Goal: Task Accomplishment & Management: Manage account settings

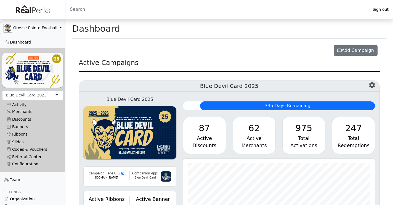
scroll to position [63, 192]
click at [50, 95] on div "Blue Devil Card 2023" at bounding box center [32, 96] width 61 height 10
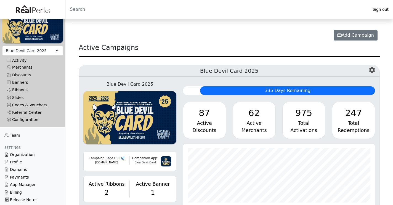
scroll to position [20, 0]
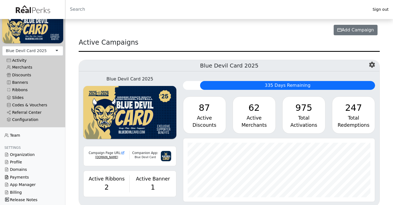
click at [22, 178] on link "Payments" at bounding box center [32, 177] width 65 height 7
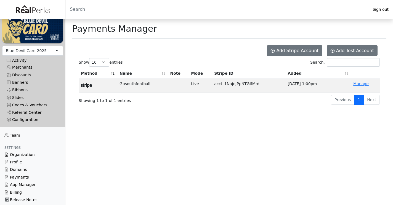
click at [20, 153] on link "Organization" at bounding box center [32, 154] width 65 height 7
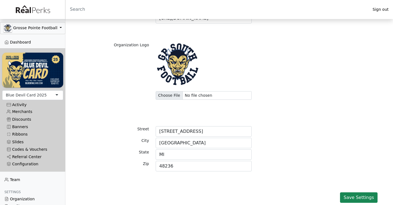
scroll to position [80, 0]
click at [32, 159] on link "Referral Center" at bounding box center [32, 156] width 61 height 7
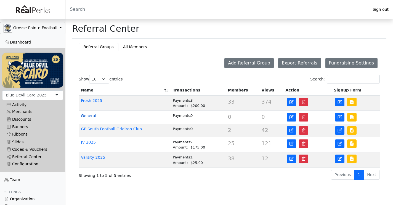
click at [90, 117] on link "General" at bounding box center [88, 116] width 15 height 4
click at [339, 117] on icon at bounding box center [340, 117] width 4 height 4
click at [93, 118] on link "General" at bounding box center [88, 116] width 15 height 4
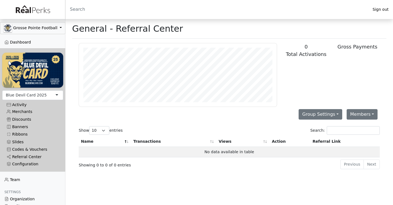
scroll to position [63, 198]
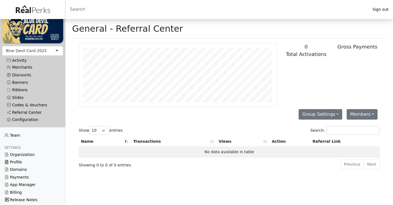
click at [17, 159] on link "Profile" at bounding box center [32, 162] width 65 height 7
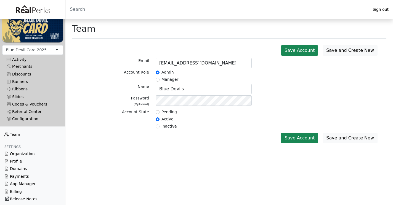
scroll to position [44, 0]
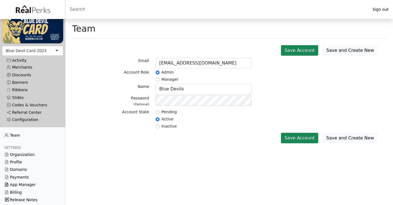
click at [19, 186] on link "App Manager" at bounding box center [32, 184] width 65 height 7
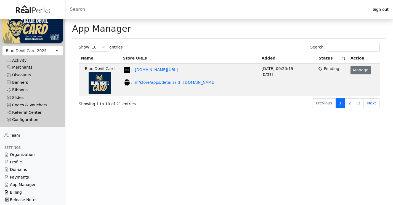
click at [19, 193] on link "Billing" at bounding box center [32, 192] width 65 height 7
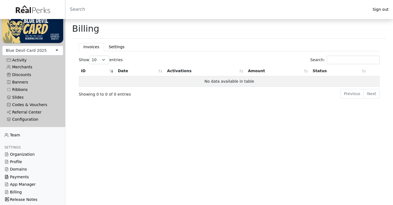
scroll to position [44, 0]
click at [19, 179] on link "Payments" at bounding box center [32, 177] width 65 height 7
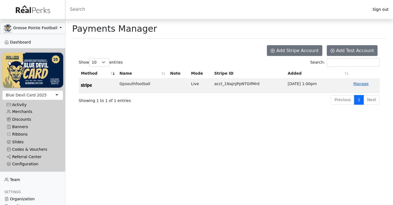
click at [356, 84] on link "Manage" at bounding box center [360, 84] width 15 height 4
click at [28, 156] on link "Referral Center" at bounding box center [32, 156] width 61 height 7
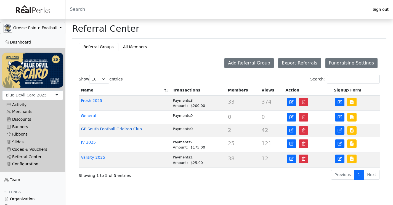
click at [130, 129] on link "GP South Football Gridiron Club" at bounding box center [111, 129] width 61 height 4
click at [134, 49] on button "All Members" at bounding box center [134, 47] width 33 height 8
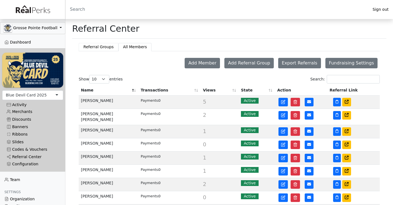
click at [94, 43] on button "Referral Groups" at bounding box center [98, 47] width 39 height 8
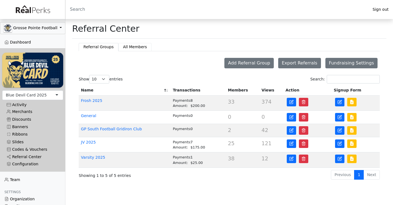
click at [127, 49] on button "All Members" at bounding box center [134, 47] width 33 height 8
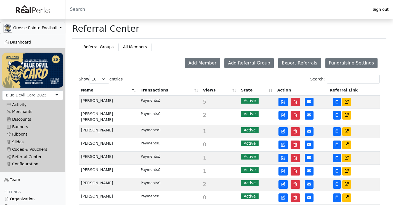
click at [154, 93] on th "Transactions" at bounding box center [170, 90] width 62 height 10
click at [136, 91] on th "Name" at bounding box center [109, 90] width 60 height 10
click at [131, 90] on th "Name" at bounding box center [109, 90] width 60 height 10
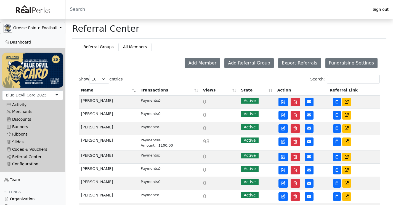
click at [184, 90] on th "Transactions" at bounding box center [170, 90] width 62 height 10
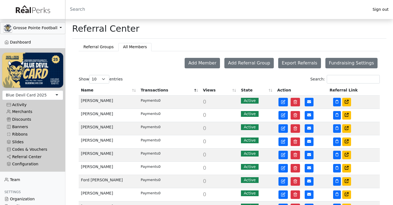
click at [184, 91] on th "Transactions" at bounding box center [170, 90] width 62 height 10
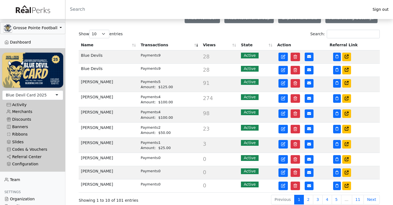
scroll to position [45, 0]
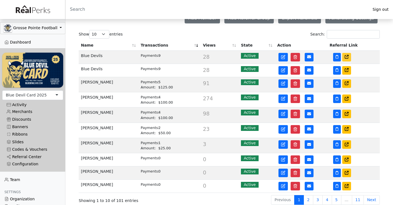
click at [349, 58] on icon at bounding box center [347, 57] width 4 height 4
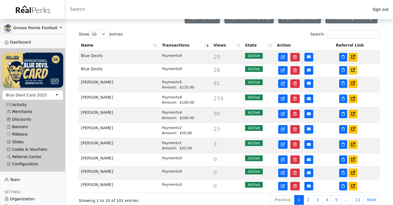
click at [351, 70] on icon at bounding box center [353, 70] width 4 height 4
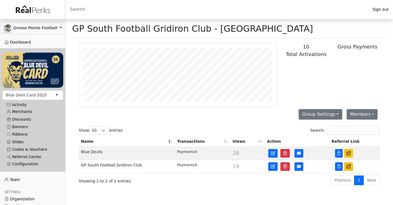
scroll to position [63, 198]
